Goal: Find specific page/section: Find specific page/section

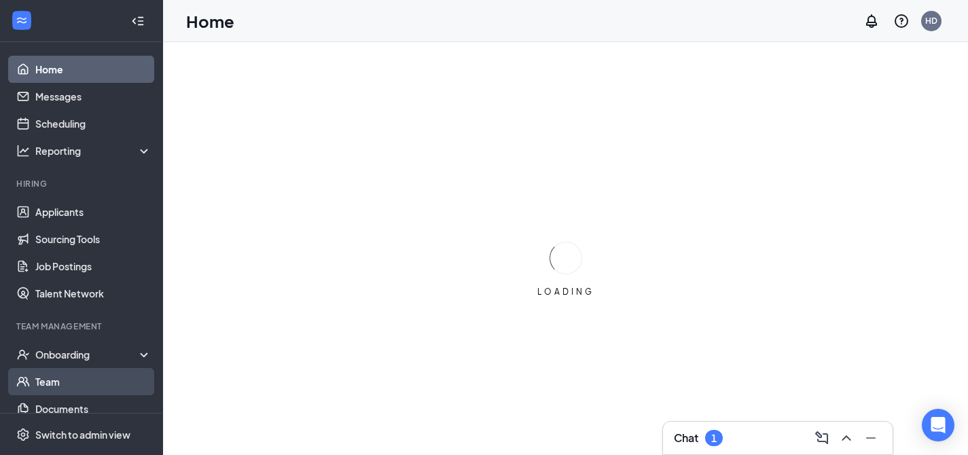
click at [97, 387] on link "Team" at bounding box center [93, 381] width 116 height 27
